Goal: Task Accomplishment & Management: Complete application form

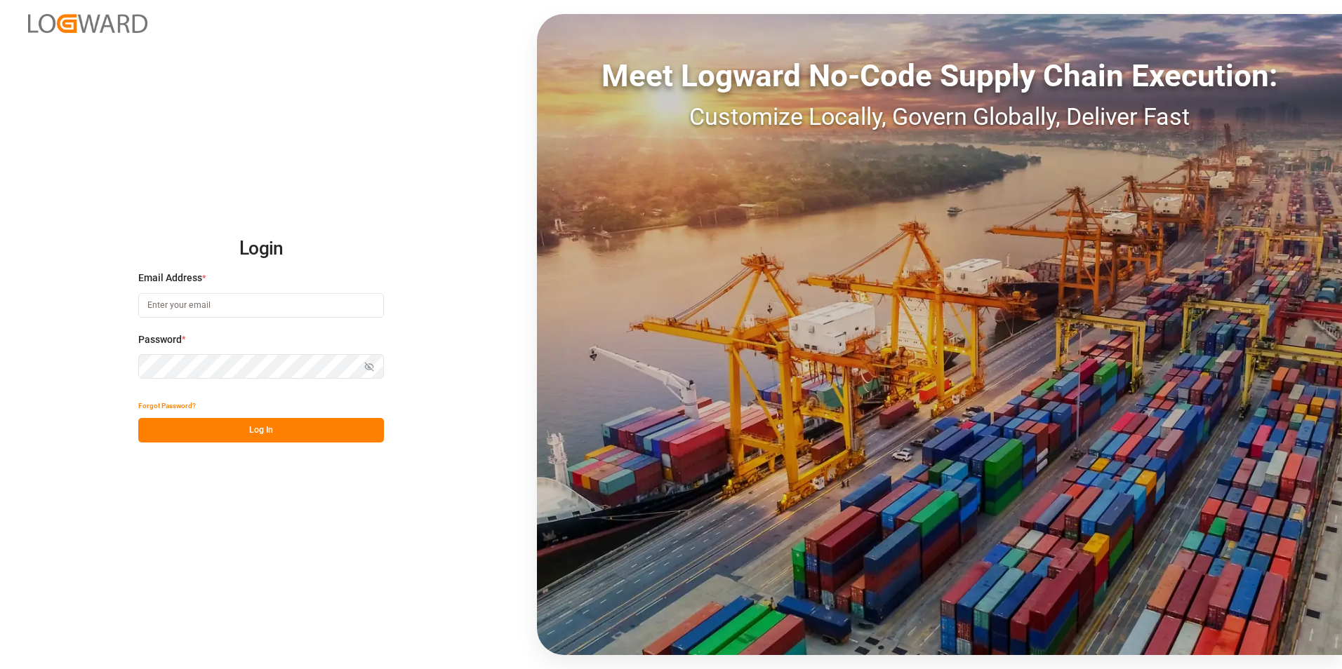
type input "[PERSON_NAME][EMAIL_ADDRESS][PERSON_NAME][DOMAIN_NAME]"
click at [229, 425] on button "Log In" at bounding box center [261, 430] width 246 height 25
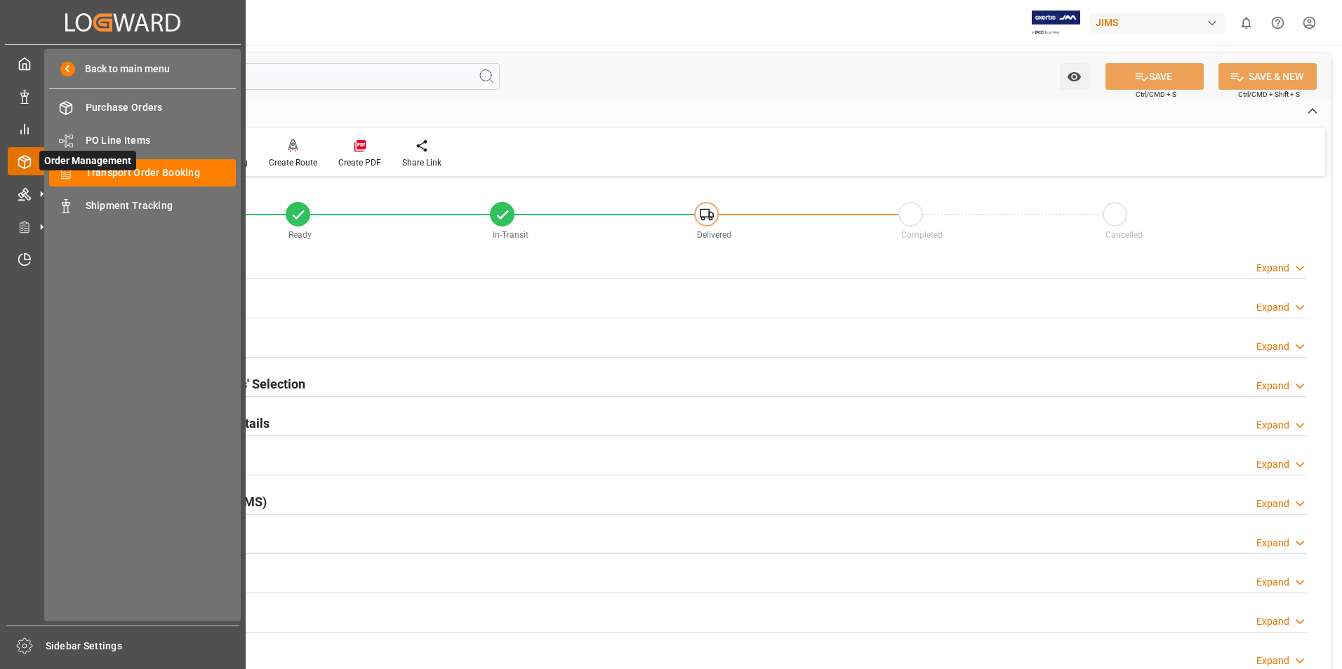
click at [131, 168] on span "Order Management" at bounding box center [87, 161] width 97 height 20
click at [132, 171] on span "Transport Order Booking" at bounding box center [161, 173] width 151 height 15
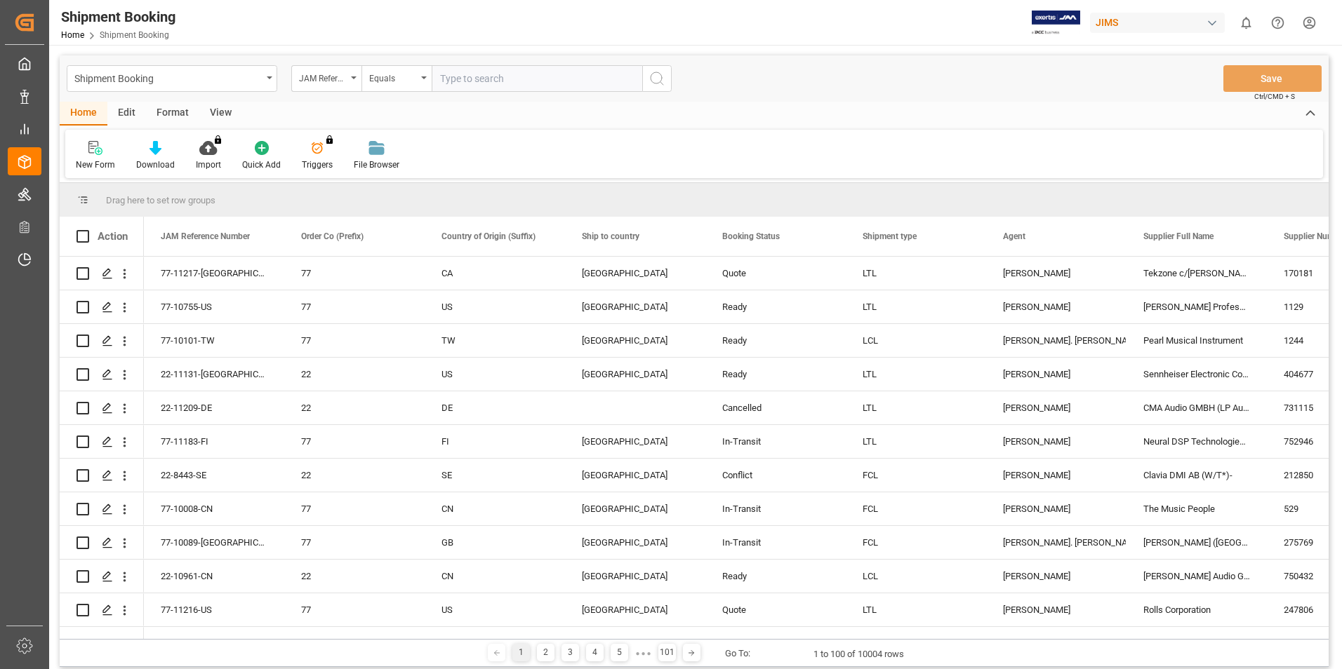
click at [94, 152] on icon at bounding box center [95, 148] width 14 height 14
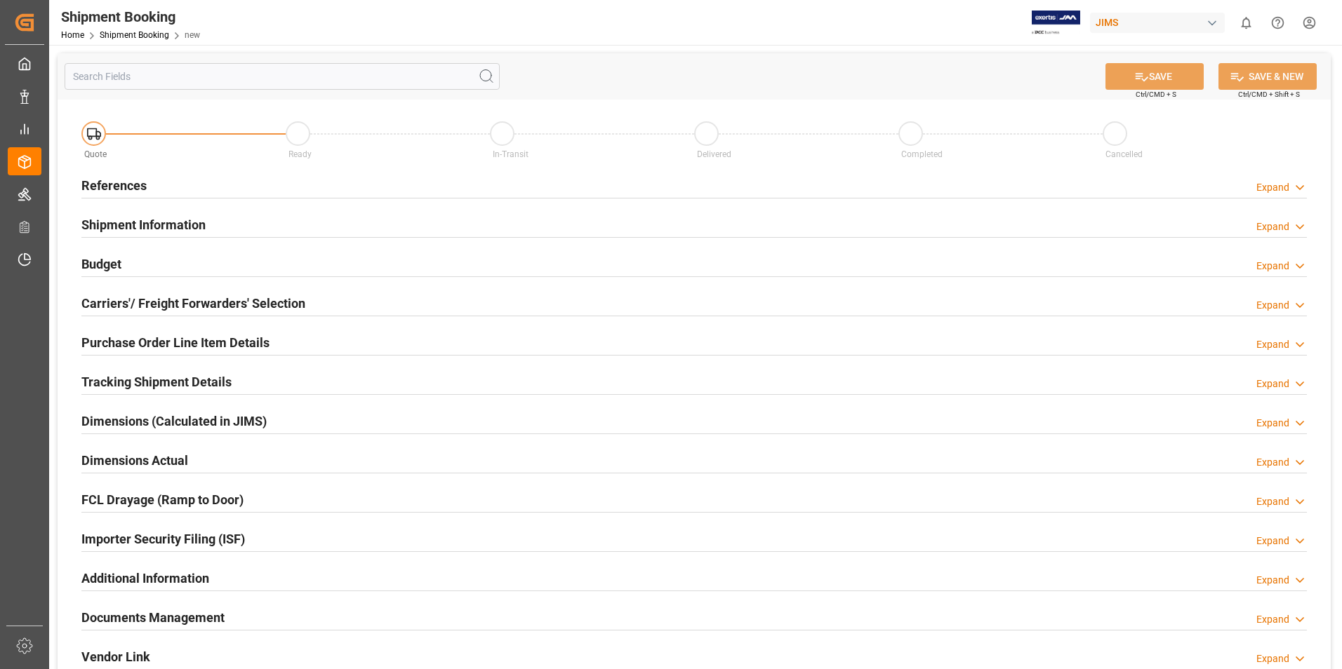
click at [119, 184] on h2 "References" at bounding box center [113, 185] width 65 height 19
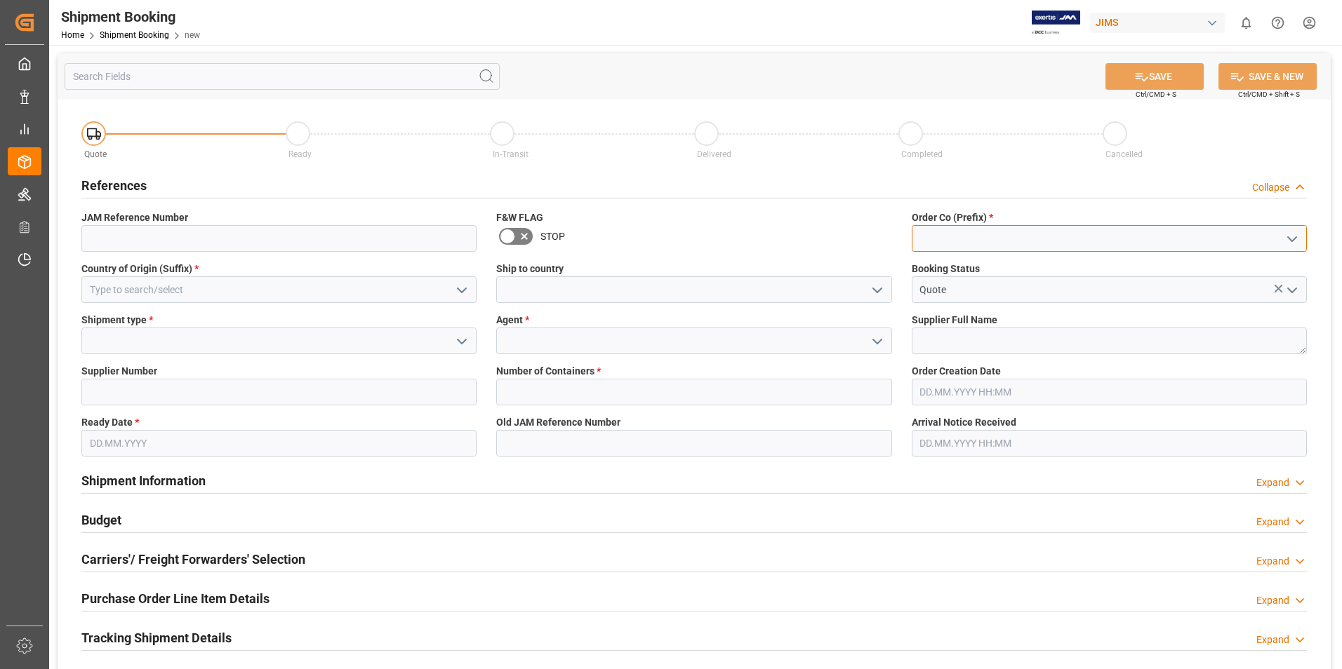
click at [962, 232] on input at bounding box center [1109, 238] width 395 height 27
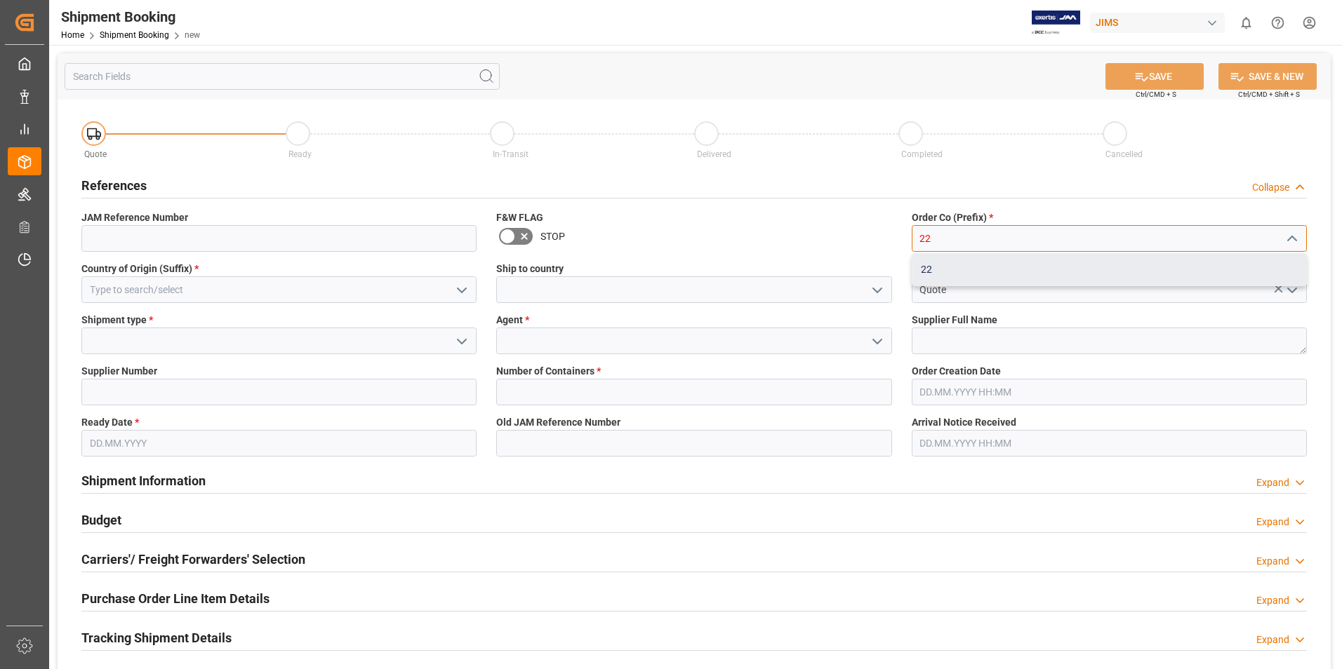
click at [951, 270] on div "22" at bounding box center [1109, 270] width 394 height 32
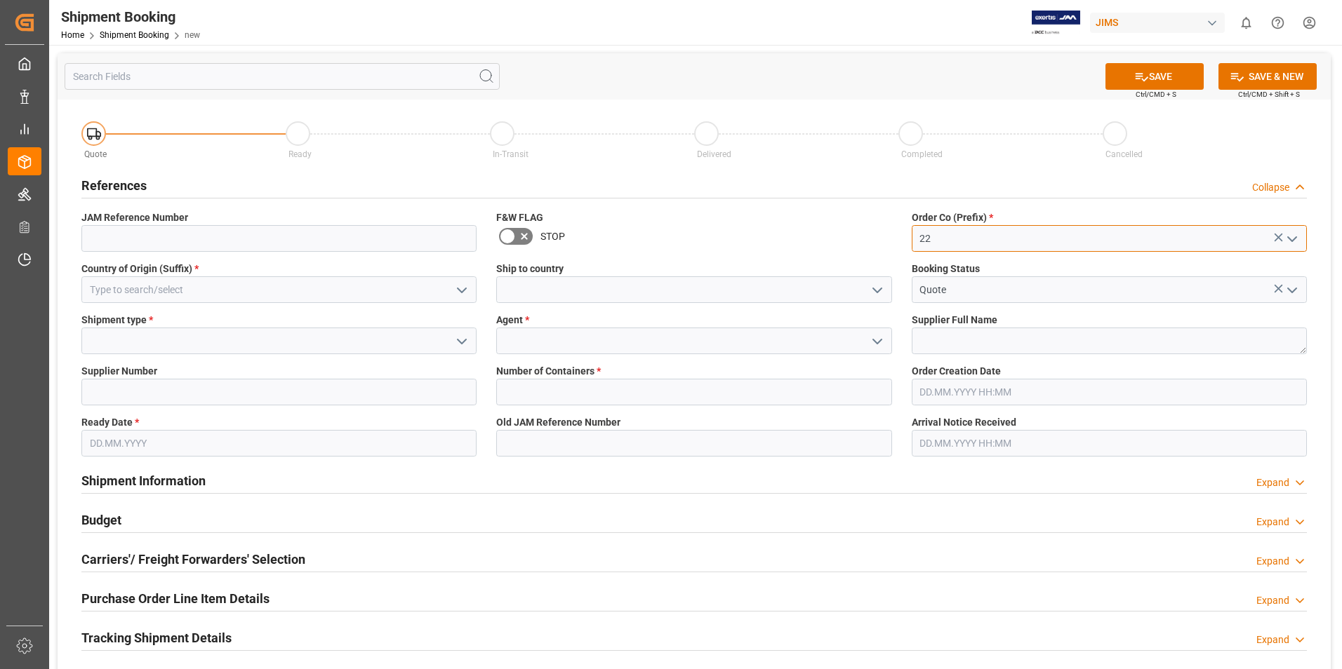
type input "22"
click at [156, 291] on input at bounding box center [278, 289] width 395 height 27
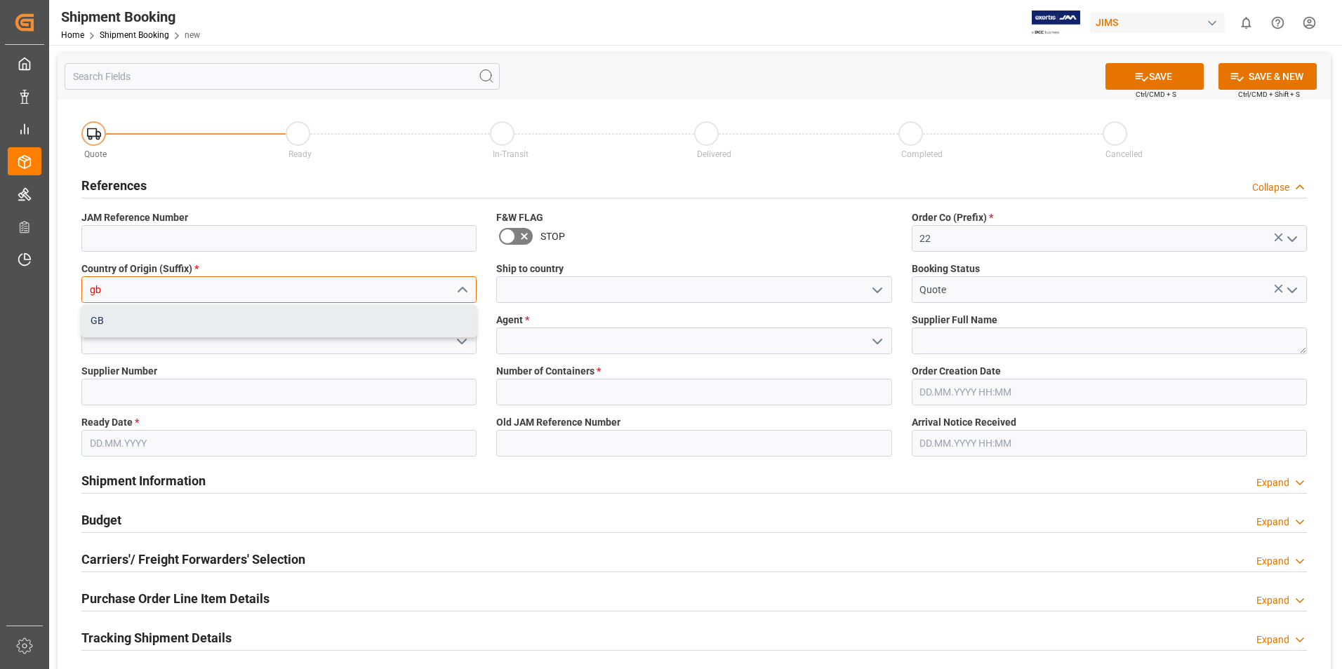
click at [128, 321] on div "GB" at bounding box center [279, 321] width 394 height 32
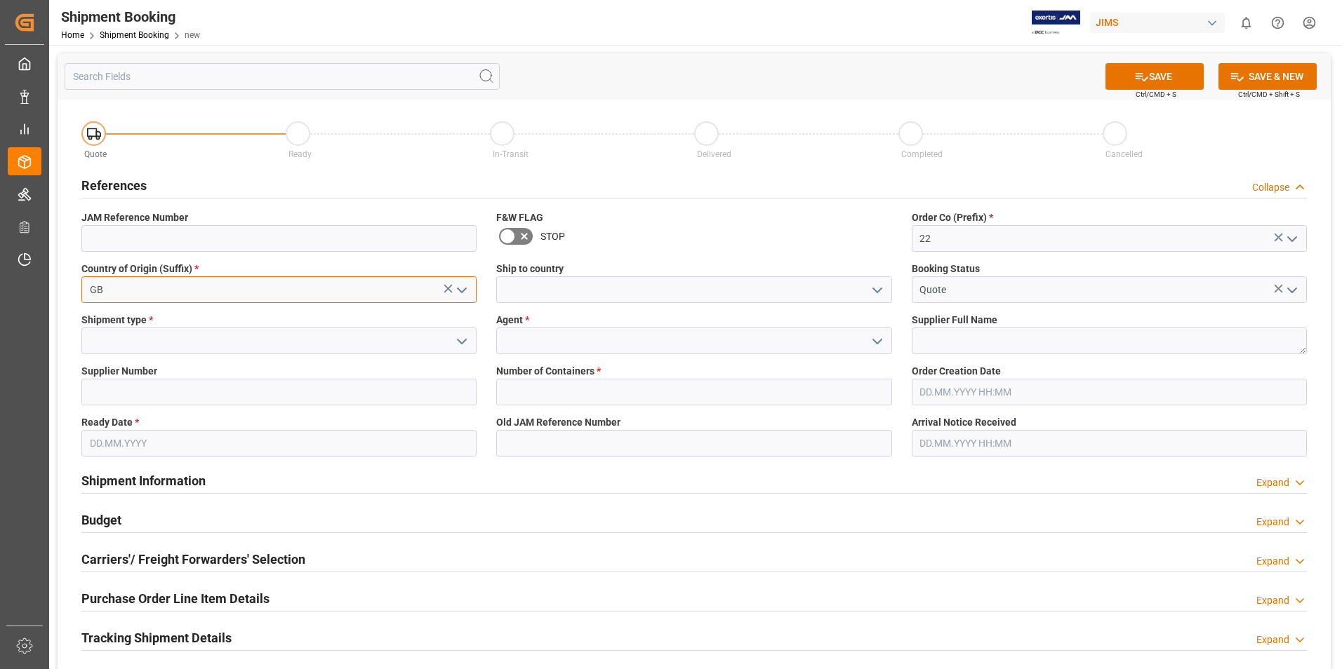
type input "GB"
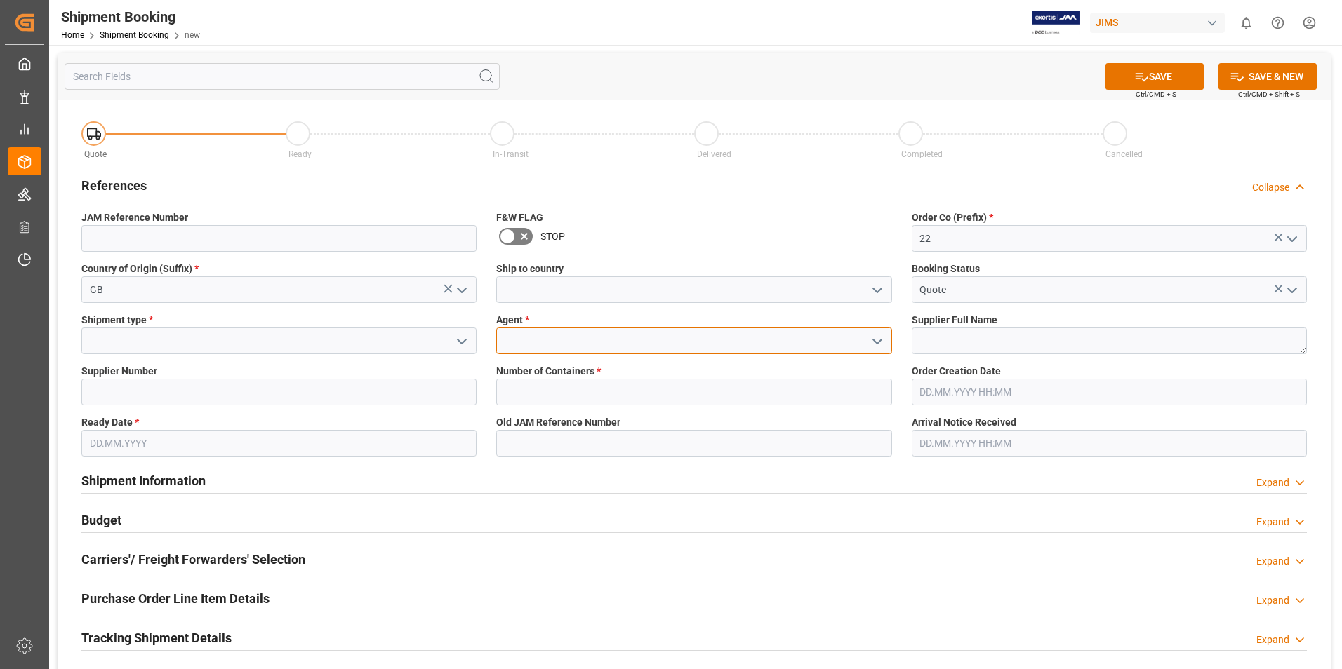
click at [549, 335] on input at bounding box center [693, 341] width 395 height 27
click at [870, 342] on icon "open menu" at bounding box center [877, 341] width 17 height 17
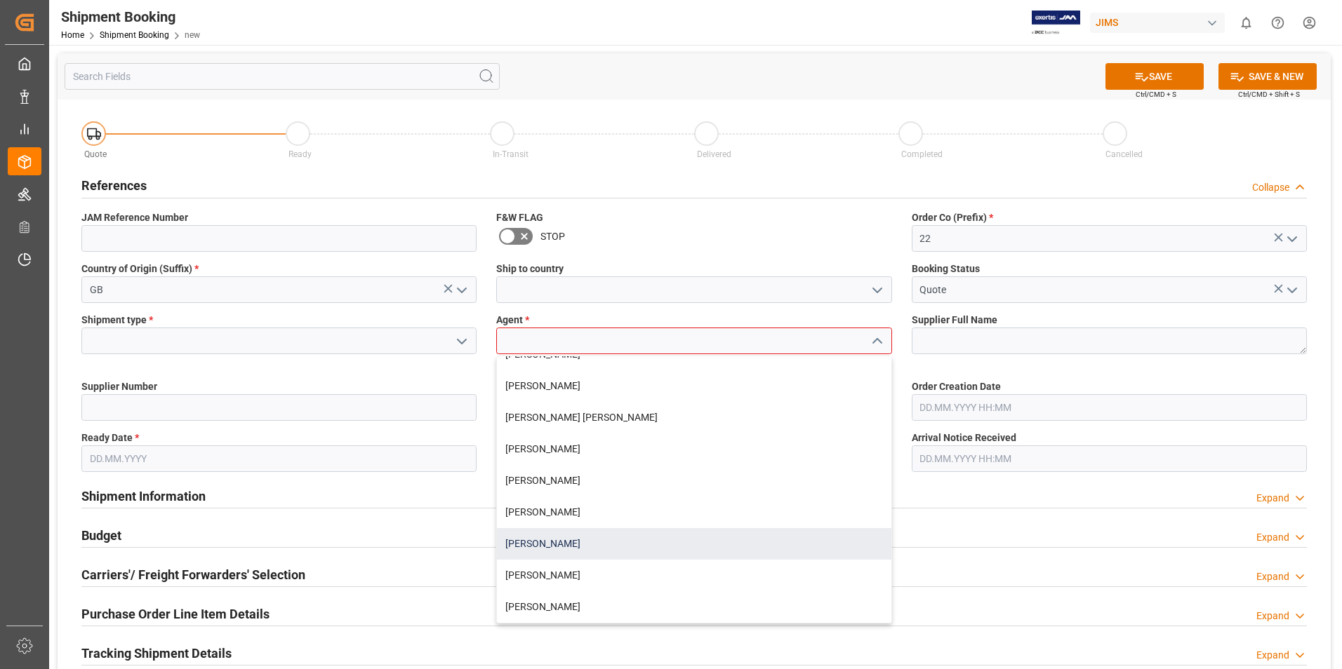
scroll to position [70, 0]
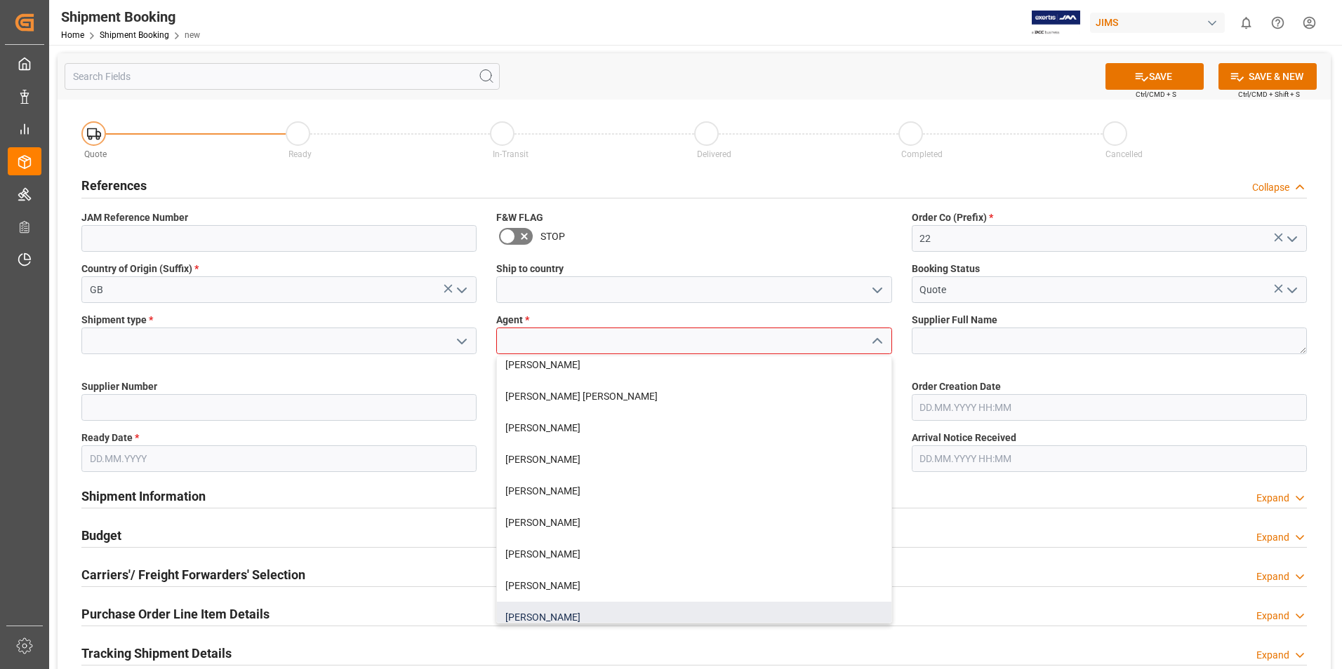
click at [551, 608] on div "[PERSON_NAME]" at bounding box center [694, 618] width 394 height 32
type input "[PERSON_NAME]"
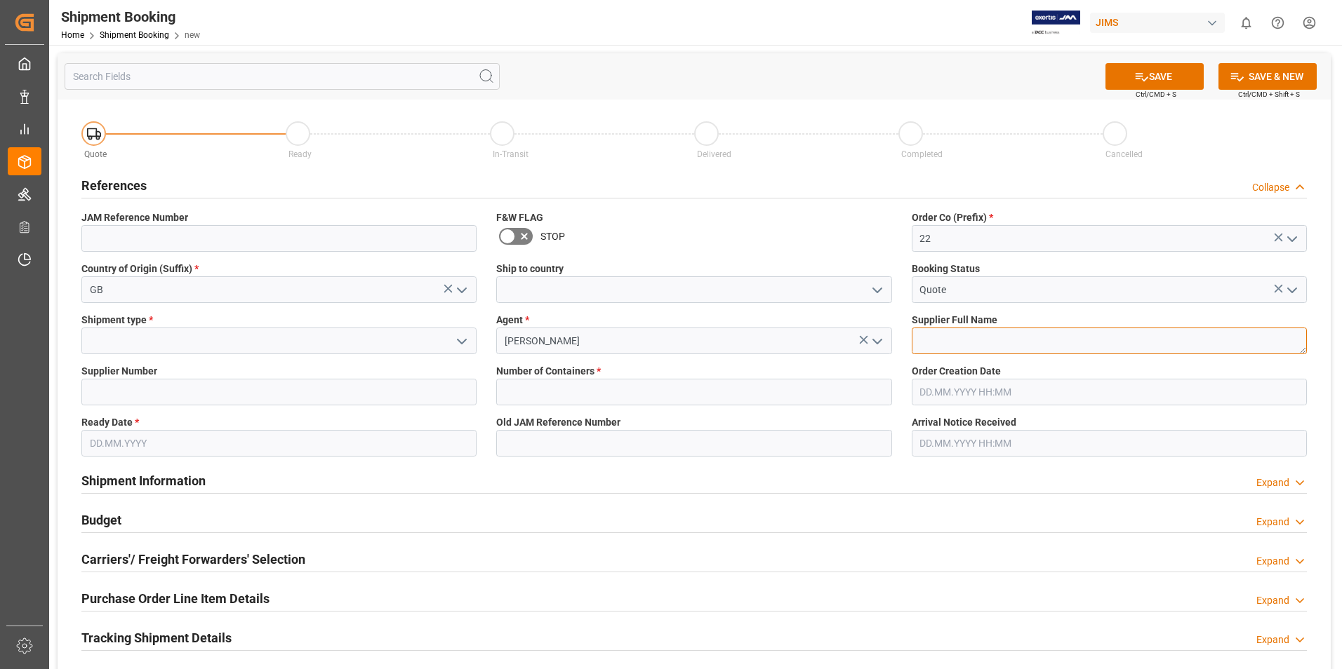
click at [973, 345] on textarea at bounding box center [1109, 341] width 395 height 27
type textarea "[PERSON_NAME] & [PERSON_NAME]"
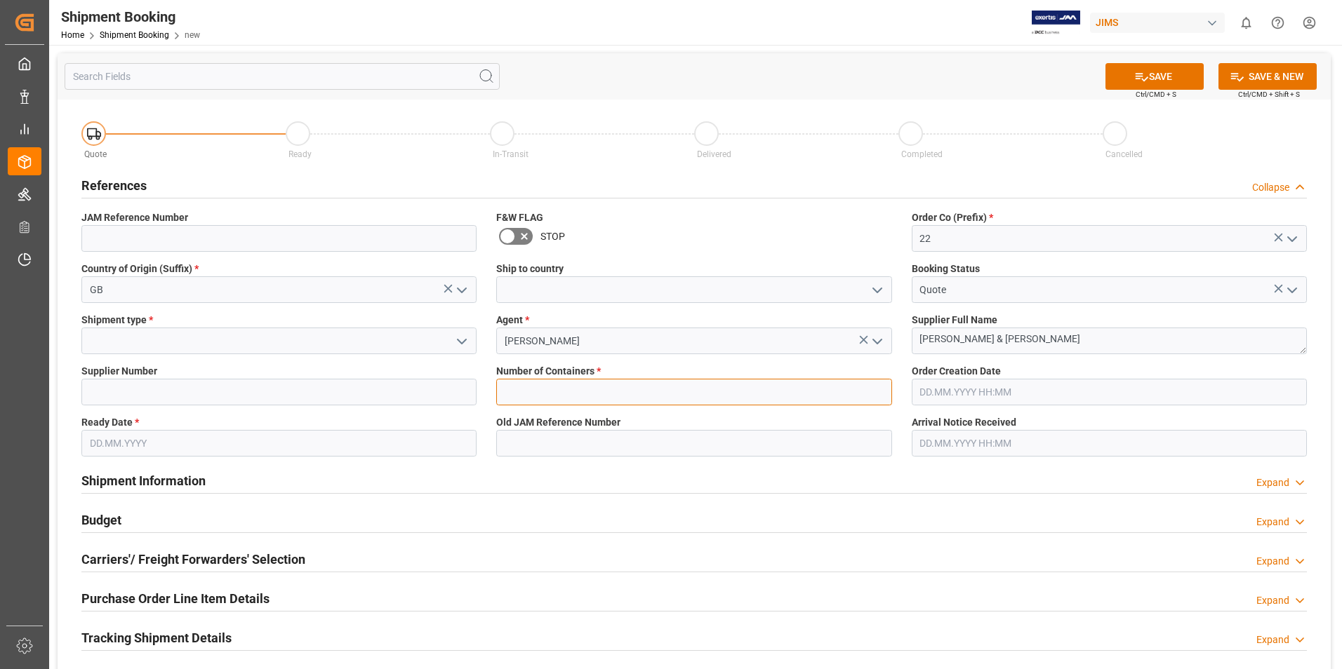
click at [592, 393] on input "text" at bounding box center [693, 392] width 395 height 27
type input "0"
click at [310, 395] on input at bounding box center [278, 392] width 395 height 27
type input "211738"
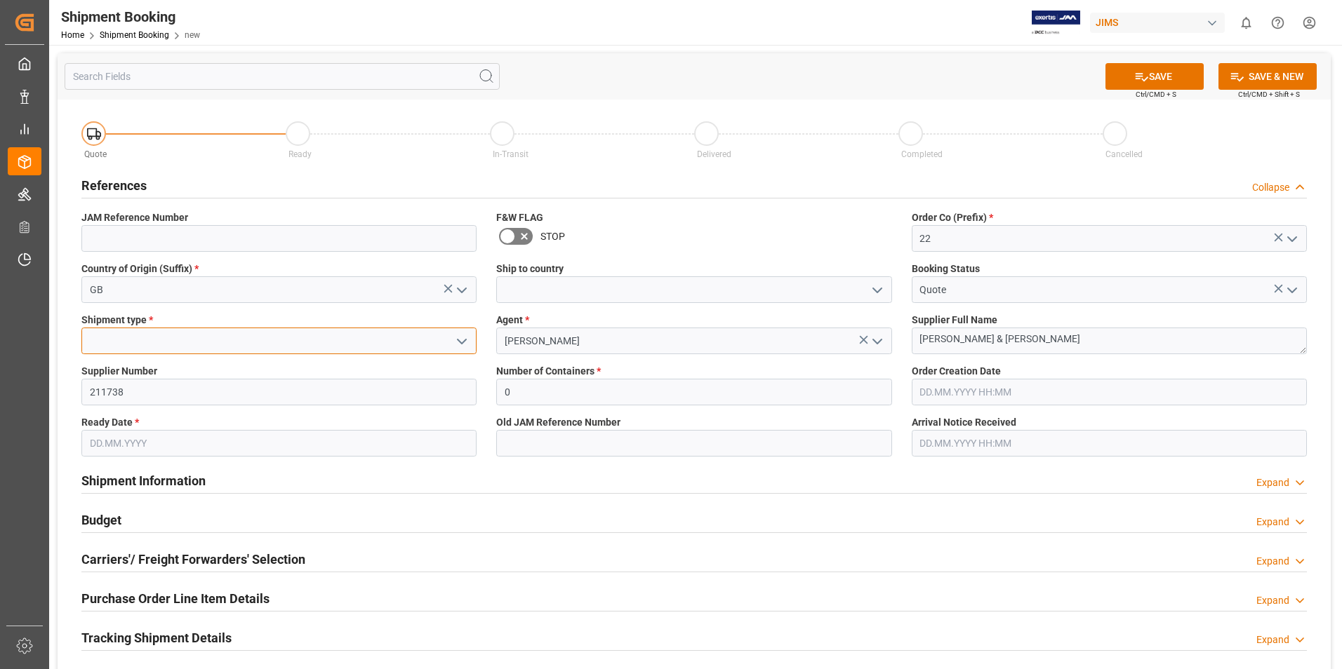
click at [236, 345] on input at bounding box center [278, 341] width 395 height 27
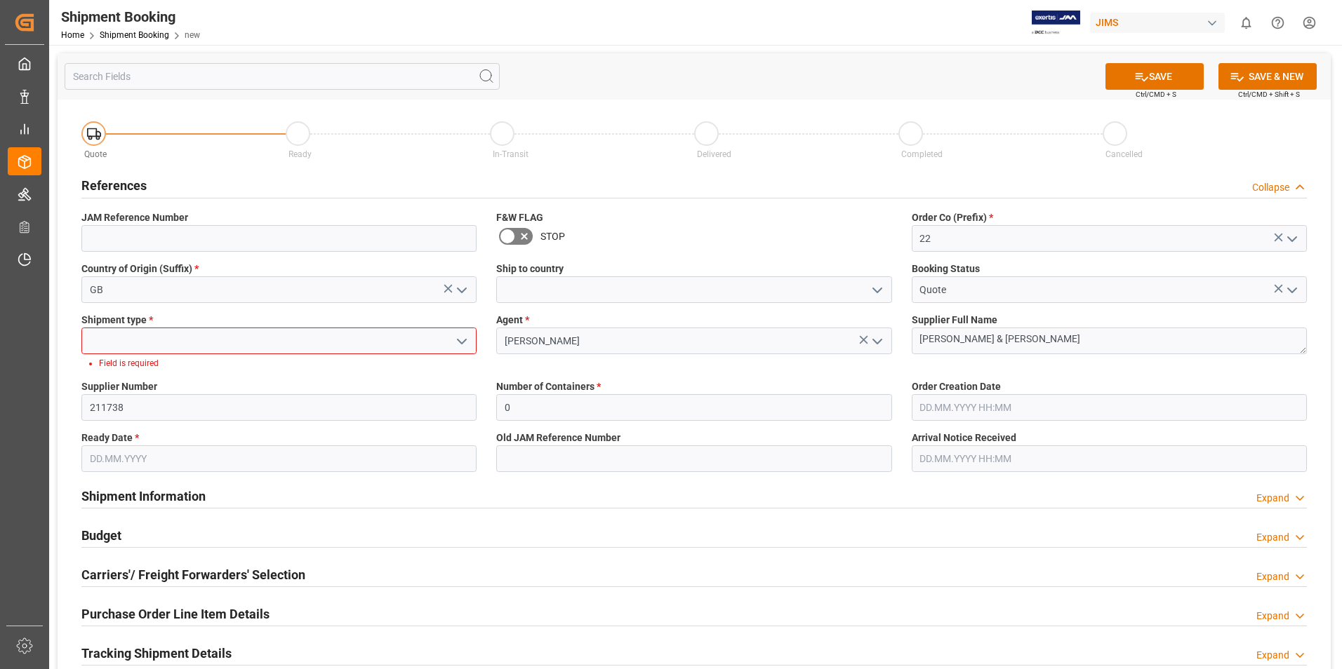
click at [462, 340] on icon "open menu" at bounding box center [461, 341] width 17 height 17
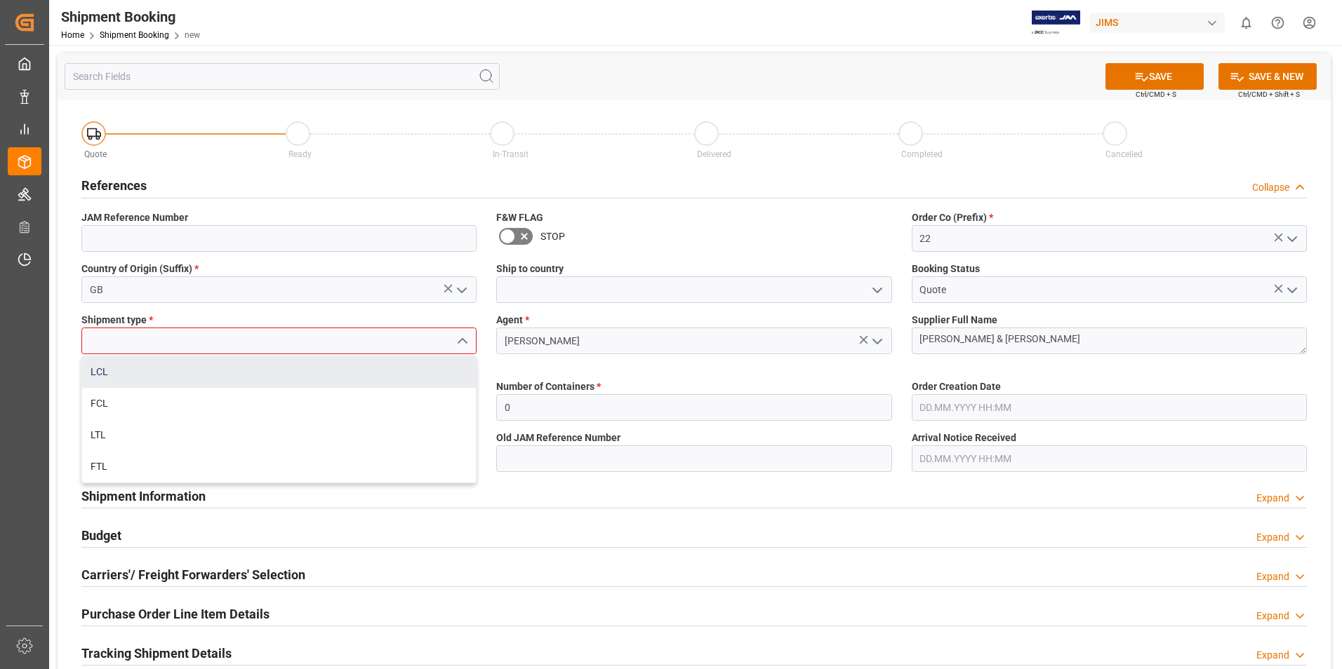
click at [322, 369] on div "LCL" at bounding box center [279, 372] width 394 height 32
type input "LCL"
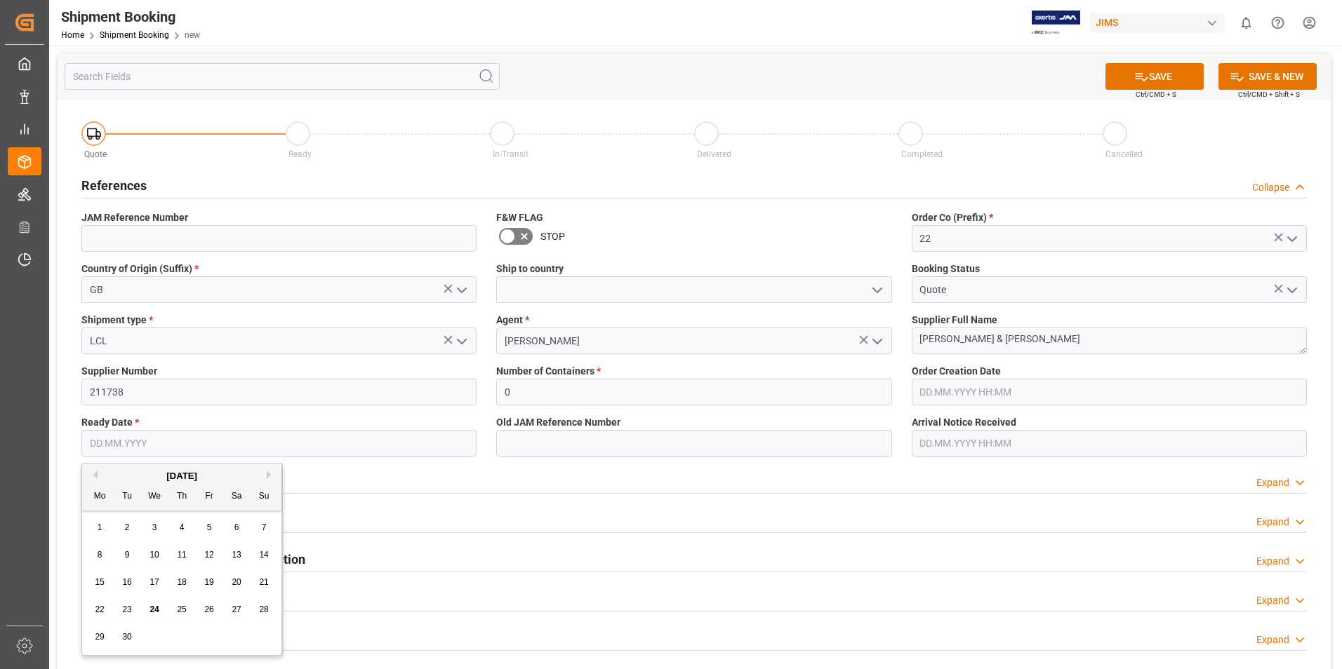
click at [152, 442] on input "text" at bounding box center [278, 443] width 395 height 27
click at [180, 608] on span "25" at bounding box center [181, 610] width 9 height 10
type input "[DATE]"
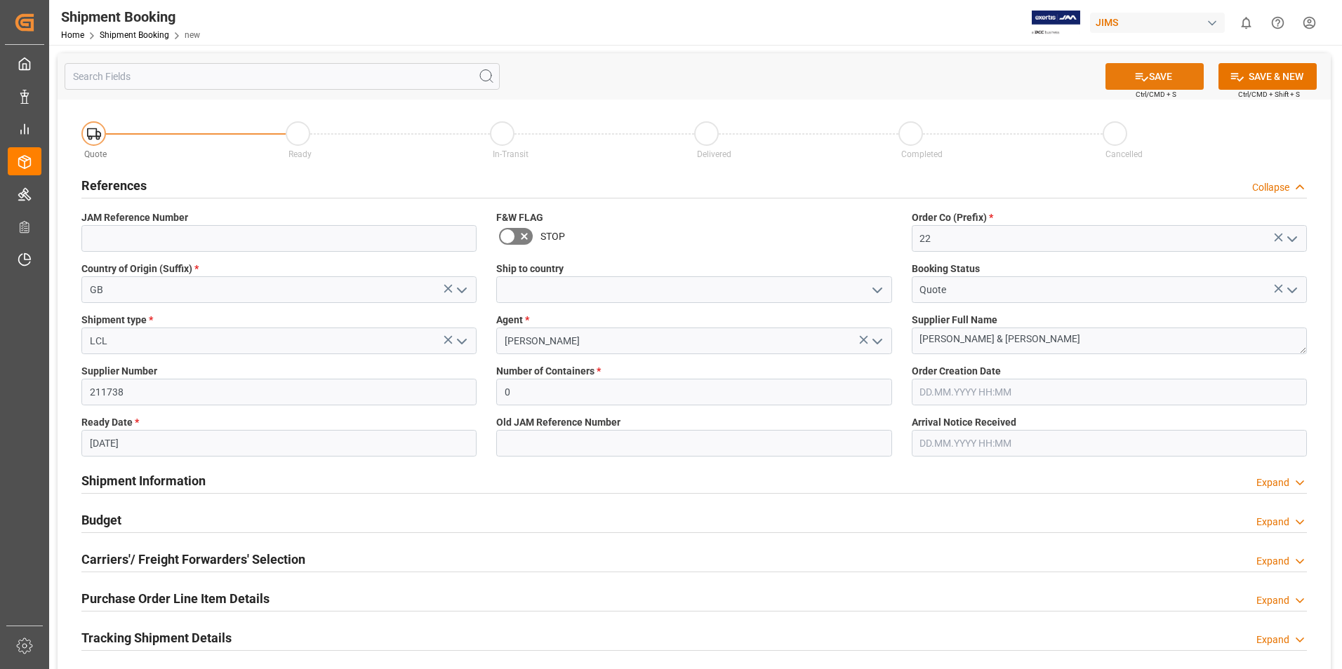
click at [1149, 74] on button "SAVE" at bounding box center [1154, 76] width 98 height 27
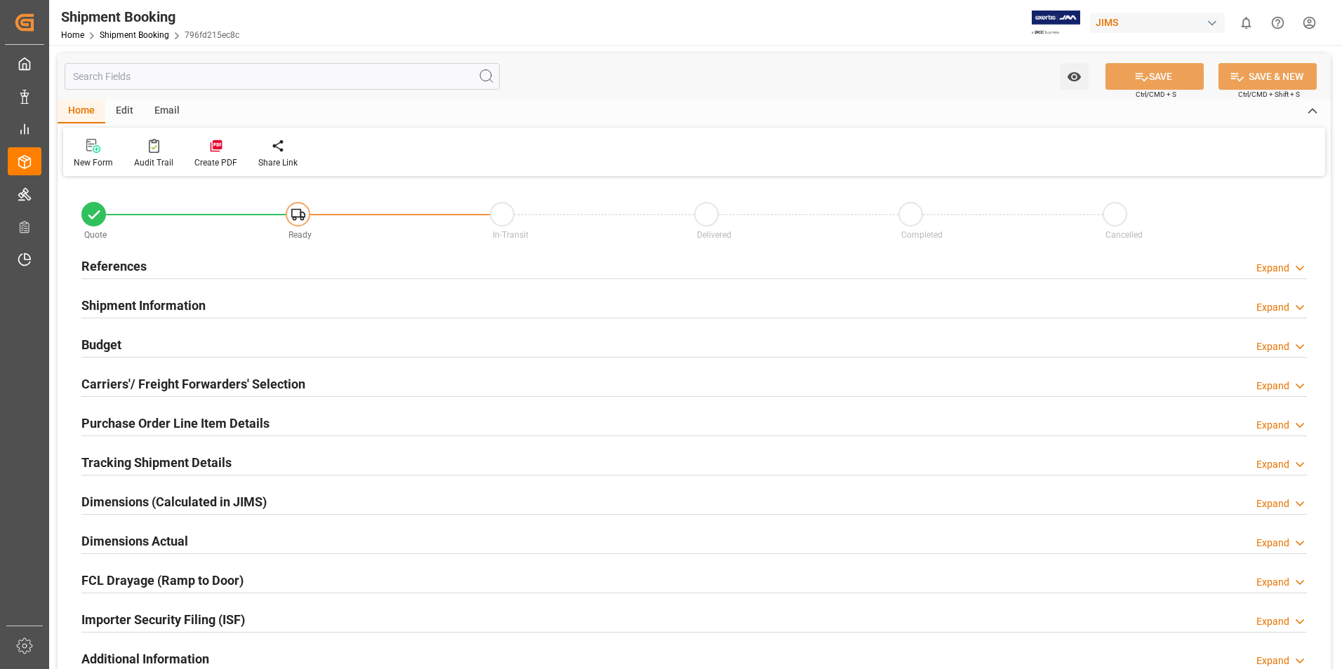
type input "0"
type input "[DATE]"
click at [116, 269] on h2 "References" at bounding box center [113, 266] width 65 height 19
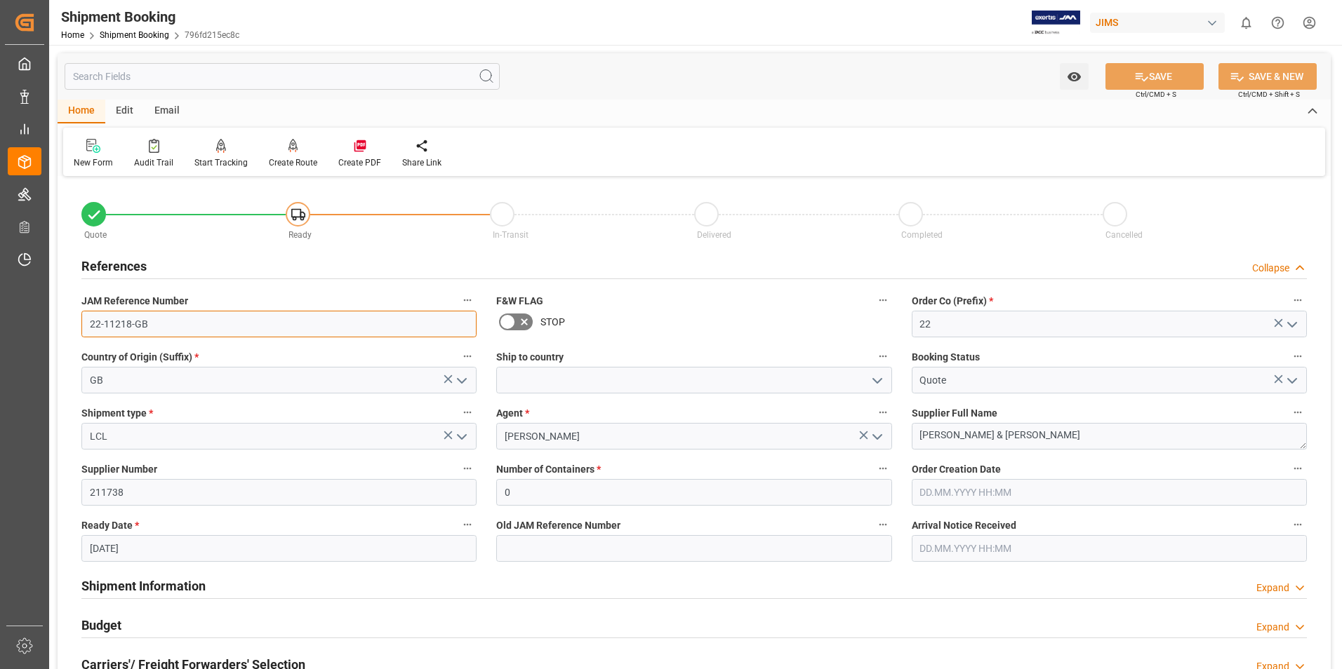
drag, startPoint x: 155, startPoint y: 324, endPoint x: 189, endPoint y: 371, distance: 57.7
click at [89, 325] on input "22-11218-GB" at bounding box center [278, 324] width 395 height 27
